Goal: Book appointment/travel/reservation

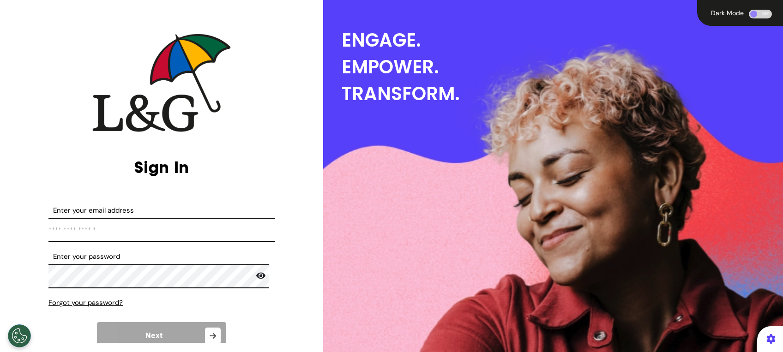
type input "**********"
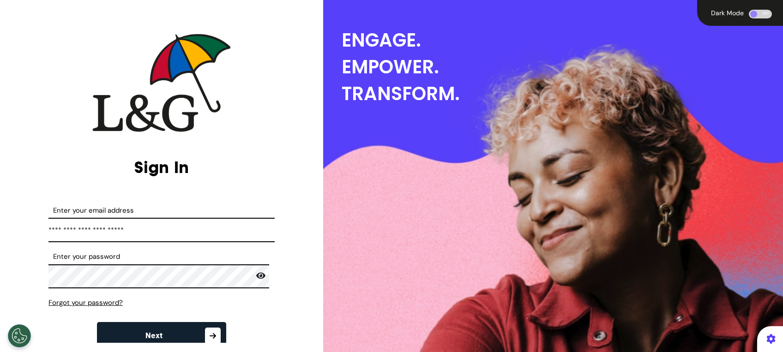
click at [174, 332] on button "Next" at bounding box center [161, 336] width 129 height 28
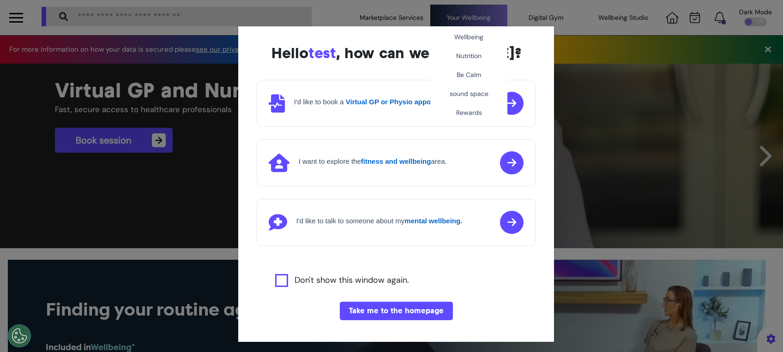
scroll to position [0, 391]
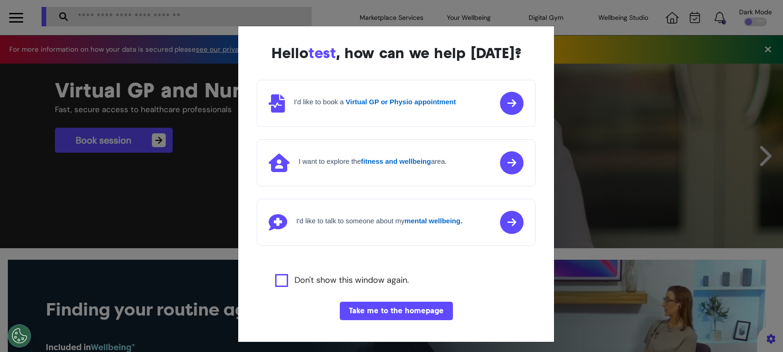
click at [369, 316] on button "Take me to the homepage" at bounding box center [396, 311] width 113 height 18
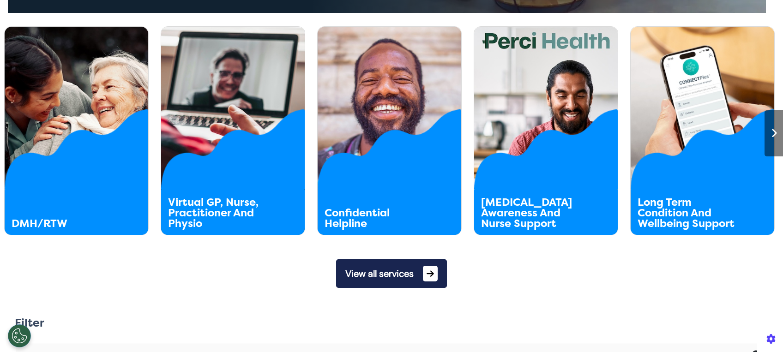
scroll to position [492, 0]
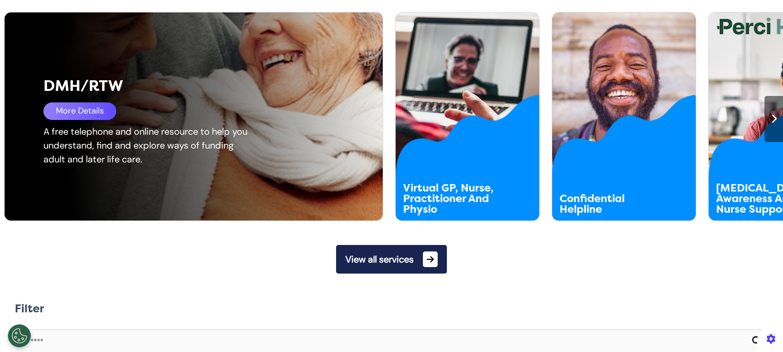
click at [0, 138] on html "Marketplace Services Your Wellbeing Wellbeing Nutrition Be Calm sound space Rew…" at bounding box center [391, 176] width 783 height 352
click at [79, 102] on div "DMH/RTW More Details A free telephone and online resource to help you understan…" at bounding box center [200, 116] width 391 height 208
click at [76, 113] on div "More Details" at bounding box center [79, 111] width 73 height 18
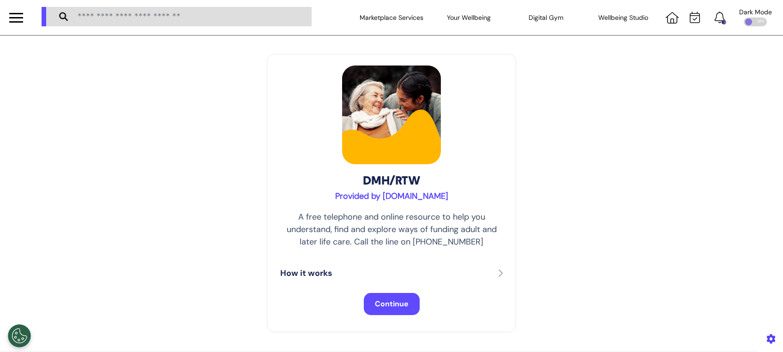
click at [392, 303] on span "Continue" at bounding box center [392, 304] width 34 height 10
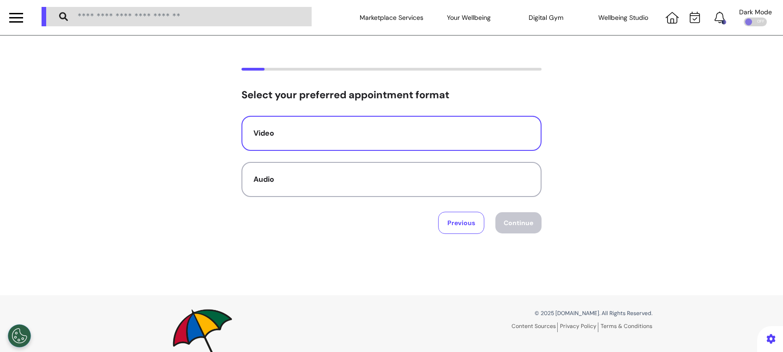
click at [380, 117] on button "Video" at bounding box center [391, 133] width 300 height 35
click at [528, 214] on button "Continue" at bounding box center [518, 222] width 46 height 21
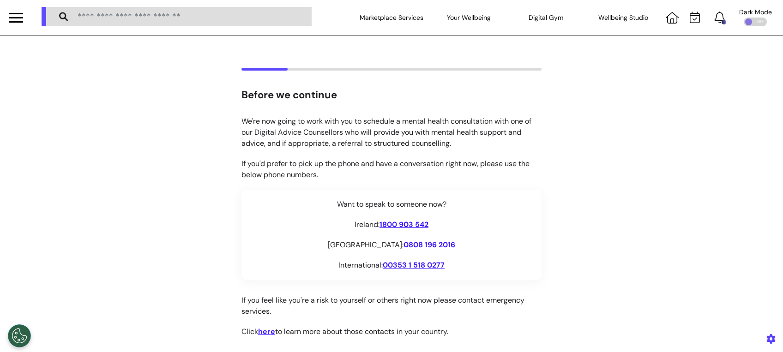
scroll to position [159, 0]
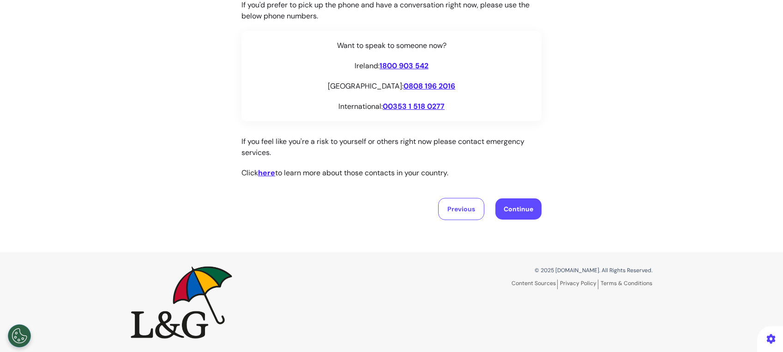
click at [528, 216] on button "Continue" at bounding box center [518, 208] width 46 height 21
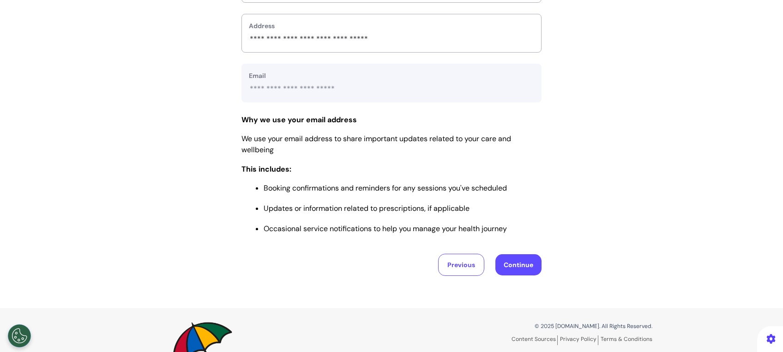
scroll to position [426, 0]
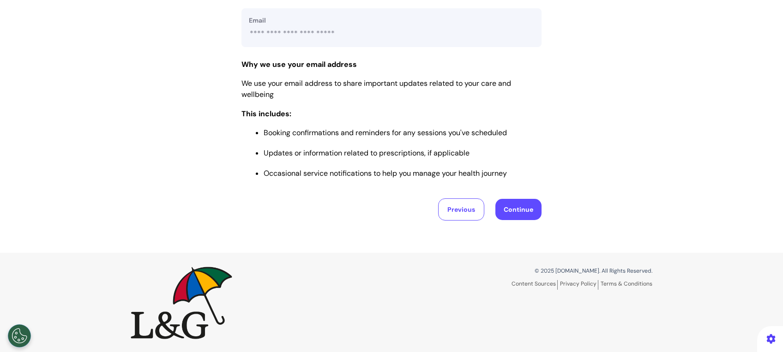
click at [526, 216] on button "Continue" at bounding box center [518, 209] width 46 height 21
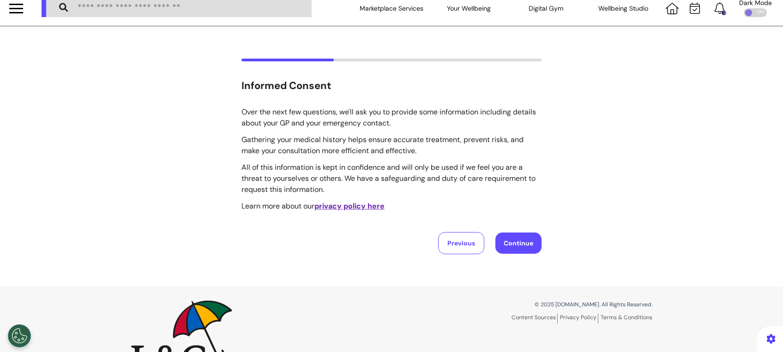
scroll to position [0, 0]
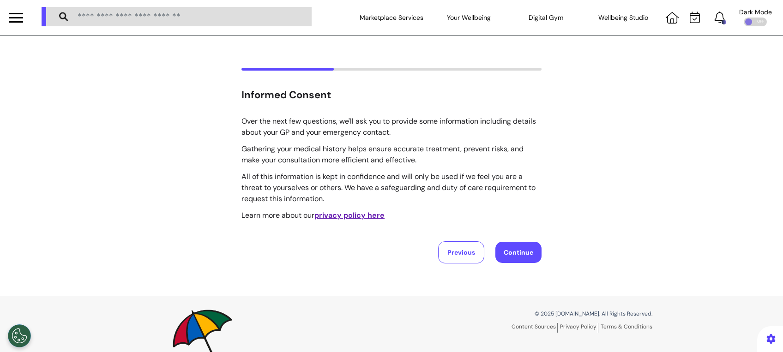
click at [516, 248] on button "Continue" at bounding box center [518, 252] width 46 height 21
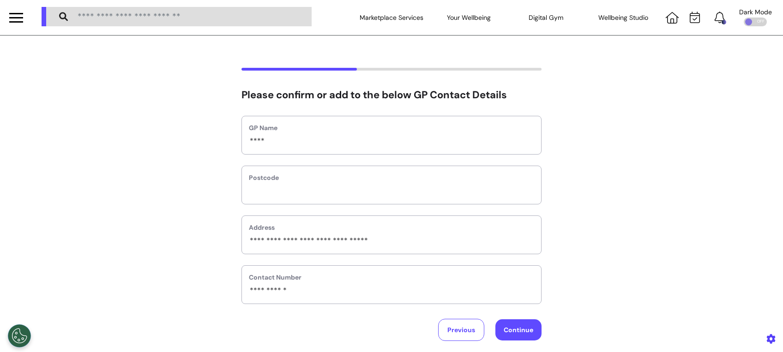
click at [515, 331] on button "Continue" at bounding box center [518, 329] width 46 height 21
select select "******"
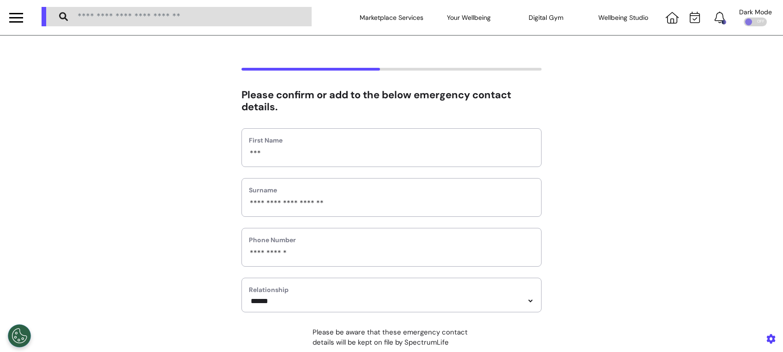
scroll to position [167, 0]
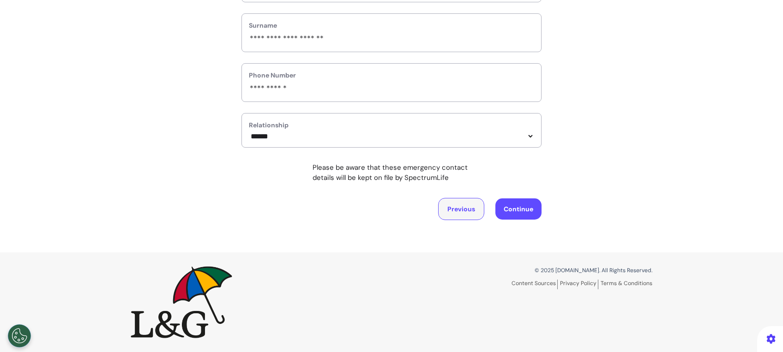
click at [461, 205] on button "Previous" at bounding box center [461, 209] width 46 height 22
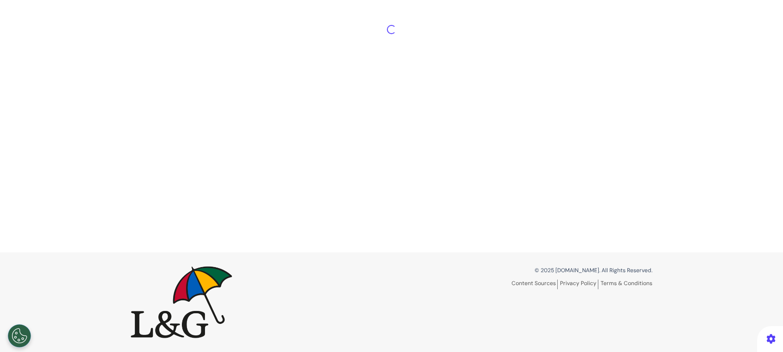
scroll to position [0, 0]
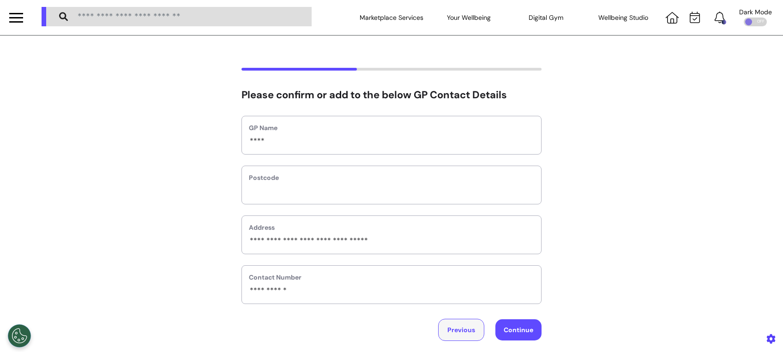
click at [448, 329] on button "Previous" at bounding box center [461, 330] width 46 height 22
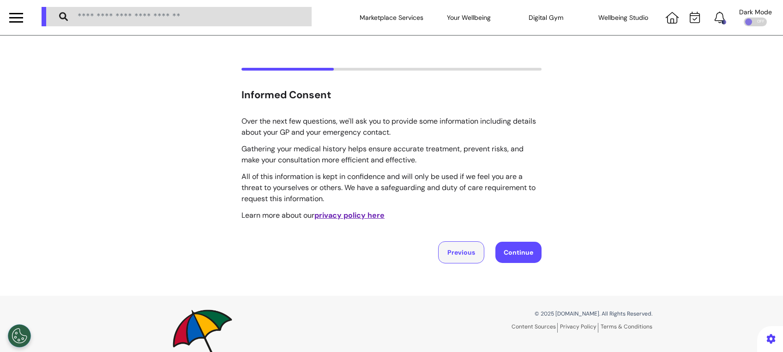
click at [454, 255] on button "Previous" at bounding box center [461, 252] width 46 height 22
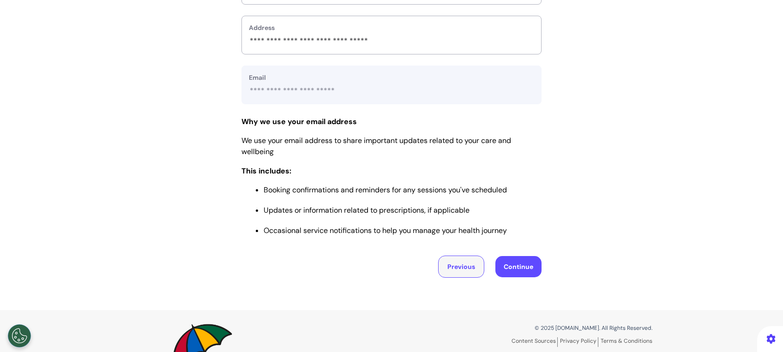
click at [461, 265] on button "Previous" at bounding box center [461, 267] width 46 height 22
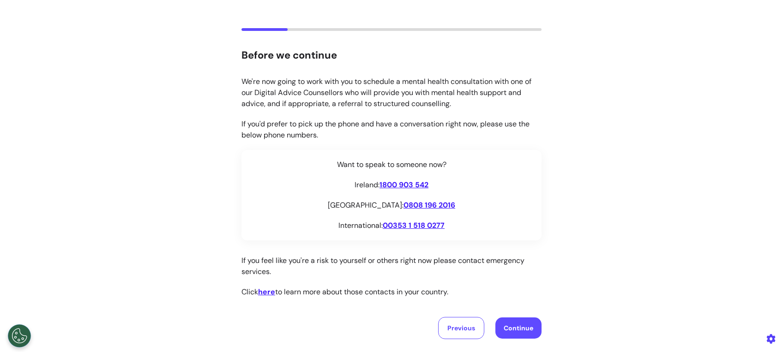
scroll to position [36, 0]
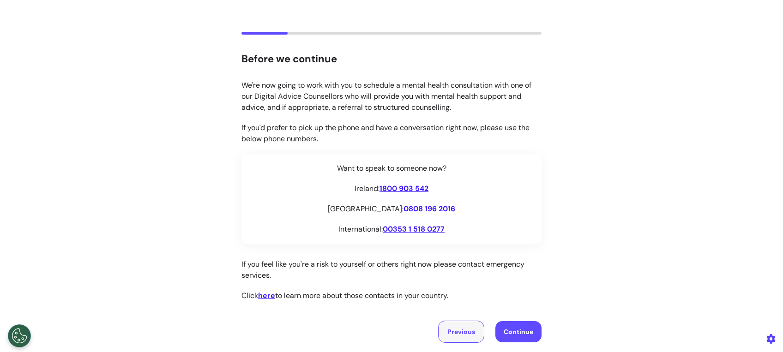
click at [455, 323] on button "Previous" at bounding box center [461, 332] width 46 height 22
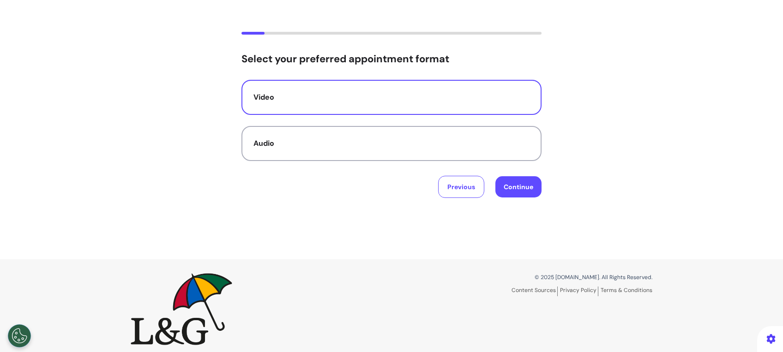
click at [520, 192] on button "Continue" at bounding box center [518, 186] width 46 height 21
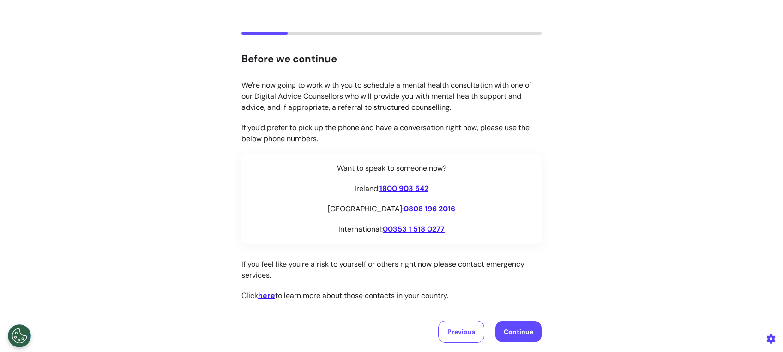
click at [508, 343] on div "Before we continue We're now going to work with you to schedule a mental health…" at bounding box center [391, 188] width 783 height 376
click at [509, 329] on button "Continue" at bounding box center [518, 331] width 46 height 21
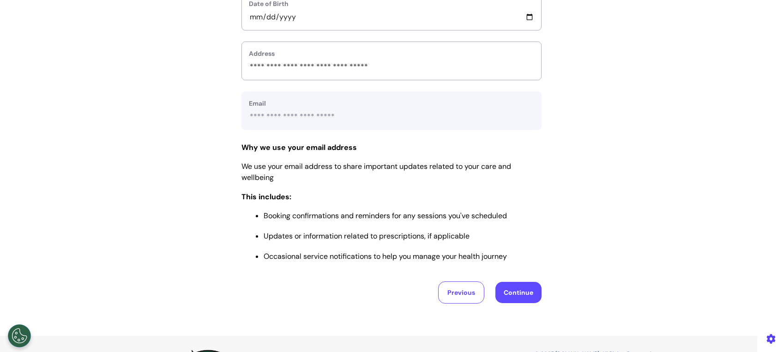
click at [508, 287] on button "Continue" at bounding box center [518, 292] width 46 height 21
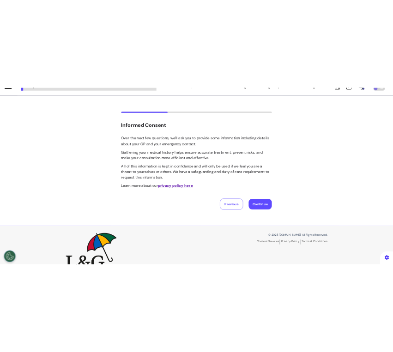
scroll to position [0, 0]
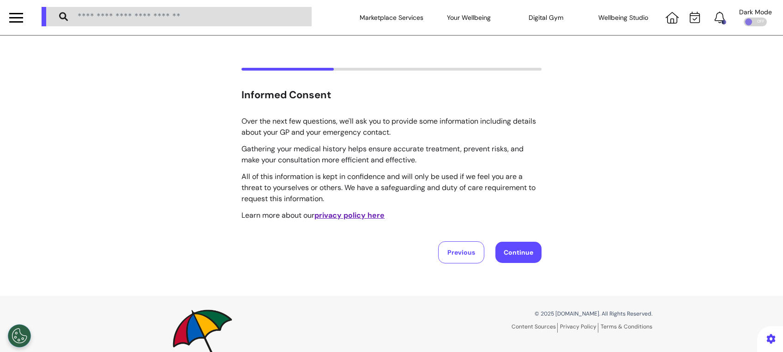
click at [509, 257] on button "Continue" at bounding box center [518, 252] width 46 height 21
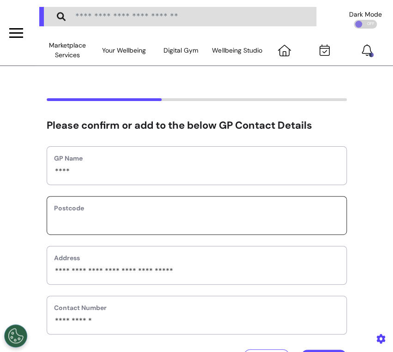
click at [234, 220] on input "text" at bounding box center [196, 221] width 285 height 12
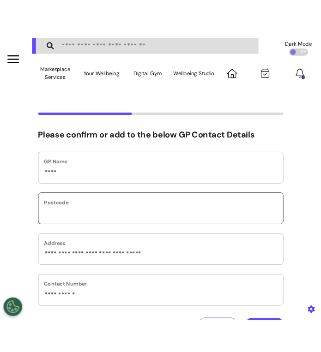
scroll to position [61, 0]
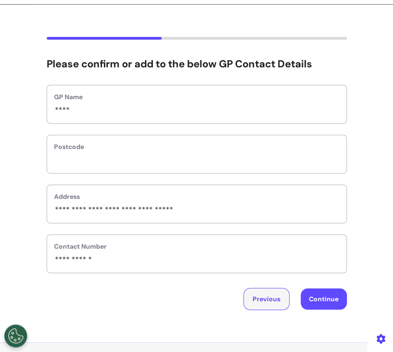
click at [258, 298] on button "Previous" at bounding box center [266, 299] width 46 height 22
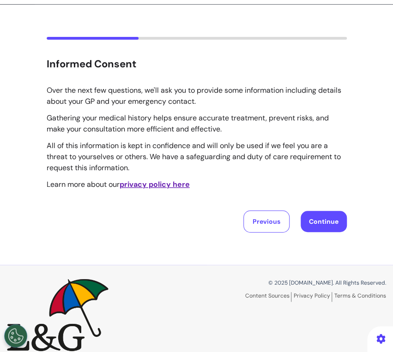
click at [316, 229] on button "Continue" at bounding box center [323, 221] width 46 height 21
